Goal: Unclear

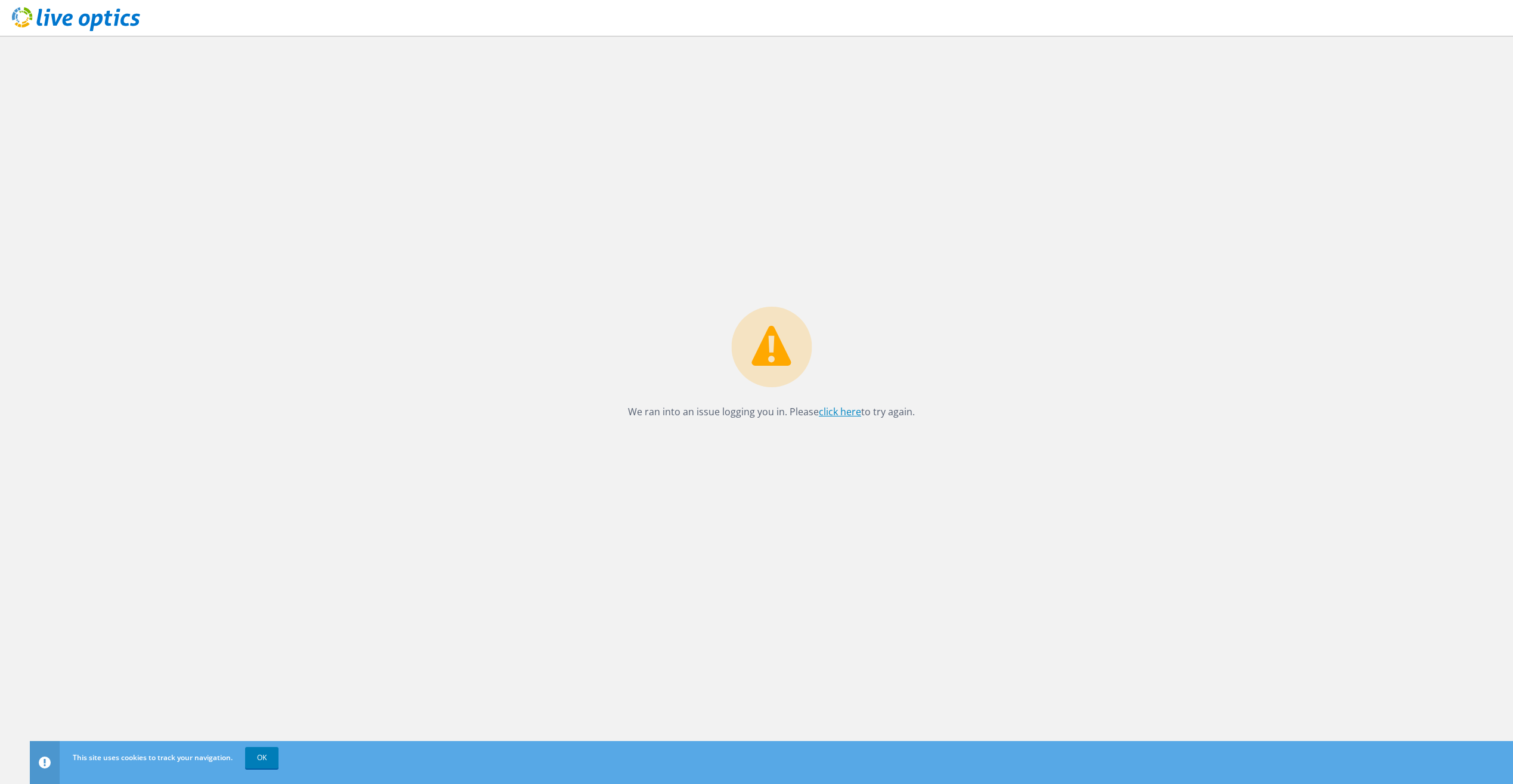
click at [833, 410] on link "click here" at bounding box center [840, 412] width 42 height 13
